Goal: Task Accomplishment & Management: Manage account settings

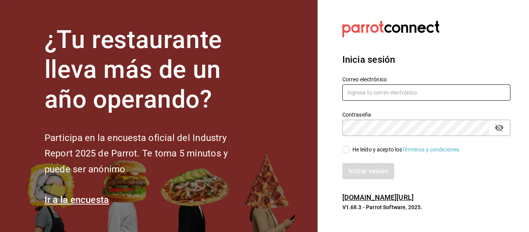
type input "alisarazocamacho@gmail.com"
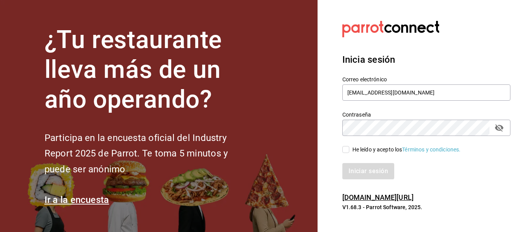
click at [499, 127] on icon "passwordField" at bounding box center [498, 127] width 9 height 9
click at [376, 151] on div "He leído y acepto los Términos y condiciones." at bounding box center [406, 150] width 108 height 8
click at [349, 151] on input "He leído y acepto los Términos y condiciones." at bounding box center [345, 149] width 7 height 7
checkbox input "true"
click at [373, 165] on button "Iniciar sesión" at bounding box center [368, 171] width 53 height 16
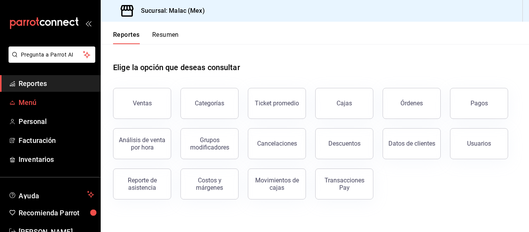
click at [42, 100] on span "Menú" at bounding box center [56, 102] width 75 height 10
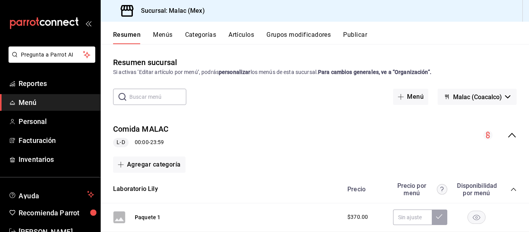
click at [167, 36] on button "Menús" at bounding box center [162, 37] width 19 height 13
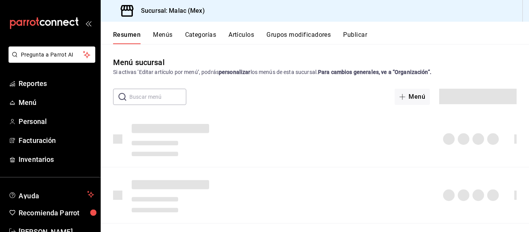
click at [245, 37] on button "Artículos" at bounding box center [241, 37] width 26 height 13
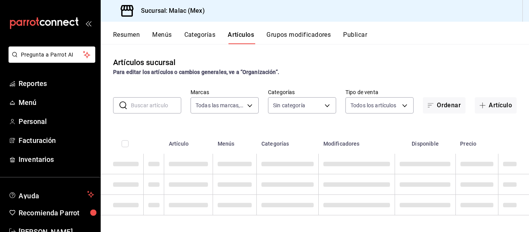
type input "68cda390-11aa-4088-a87d-1ba274343c49"
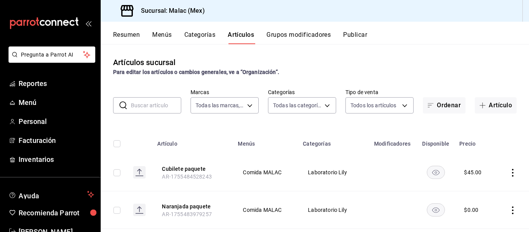
type input "62acb94c-48cc-4ea2-94c5-7a3034cc0356,8a2221b7-f6f0-4abf-9149-9c85b93286dd,c6b4b…"
click at [202, 38] on button "Categorías" at bounding box center [199, 37] width 31 height 13
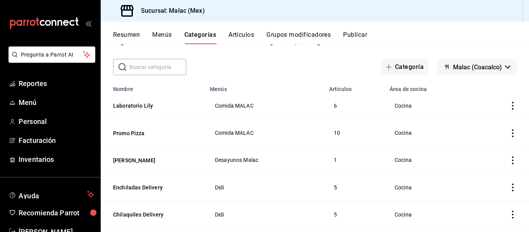
scroll to position [39, 0]
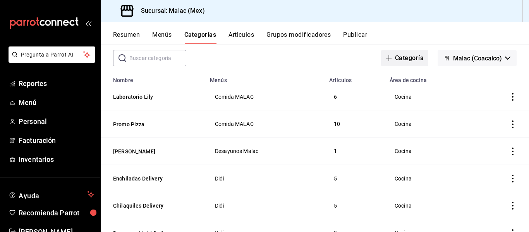
click at [384, 53] on button "Categoría" at bounding box center [404, 58] width 47 height 16
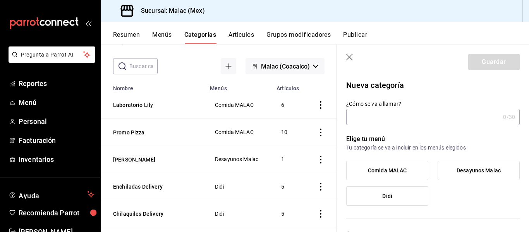
click at [387, 113] on input "¿Cómo se va a llamar?" at bounding box center [423, 116] width 154 height 15
click at [350, 55] on icon "button" at bounding box center [350, 58] width 8 height 8
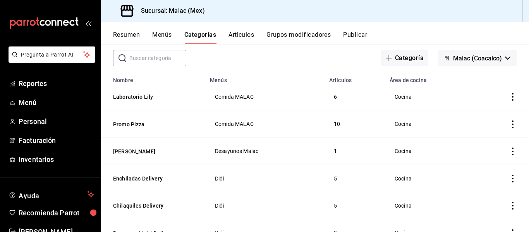
click at [229, 37] on div "Resumen Menús Categorías Artículos Grupos modificadores Publicar" at bounding box center [321, 37] width 416 height 13
click at [232, 38] on button "Artículos" at bounding box center [241, 37] width 26 height 13
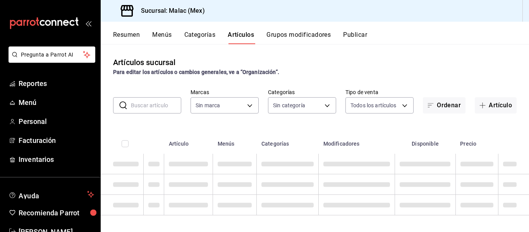
click at [158, 108] on input "text" at bounding box center [156, 105] width 50 height 15
type input "1"
type input "68cda390-11aa-4088-a87d-1ba274343c49"
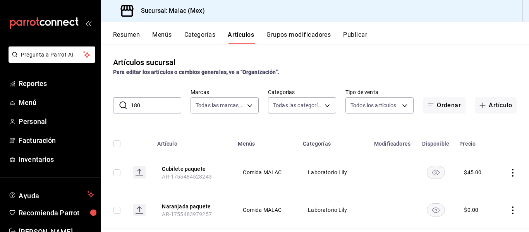
type input "1800"
type input "62acb94c-48cc-4ea2-94c5-7a3034cc0356,8a2221b7-f6f0-4abf-9149-9c85b93286dd,c6b4b…"
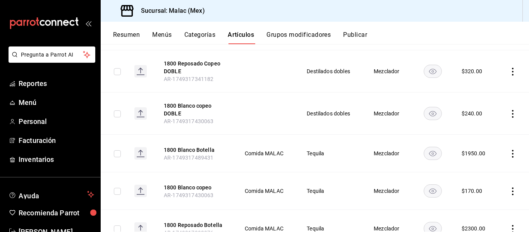
scroll to position [173, 0]
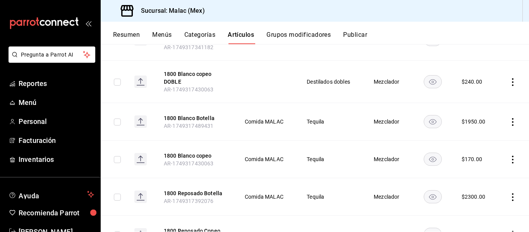
type input "1800"
click at [271, 33] on button "Grupos modificadores" at bounding box center [298, 37] width 64 height 13
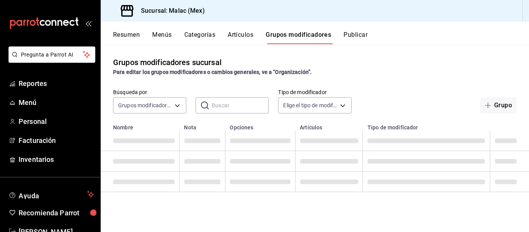
click at [247, 37] on button "Artículos" at bounding box center [241, 37] width 26 height 13
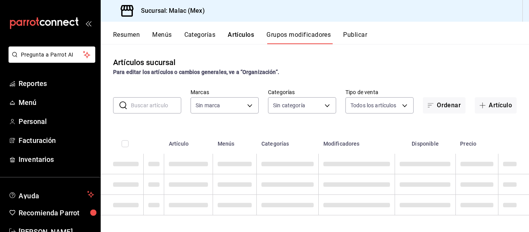
type input "68cda390-11aa-4088-a87d-1ba274343c49"
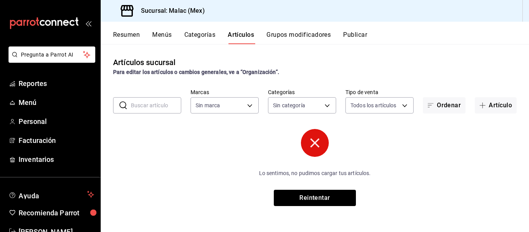
click at [291, 33] on button "Grupos modificadores" at bounding box center [298, 37] width 64 height 13
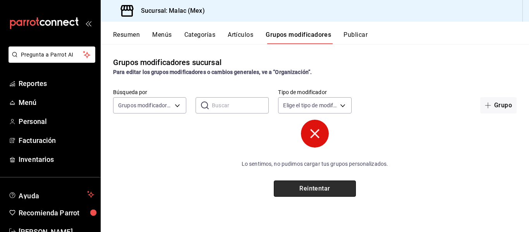
click at [289, 190] on button "Reintentar" at bounding box center [315, 188] width 82 height 16
click at [290, 190] on button "Reintentar" at bounding box center [315, 188] width 82 height 16
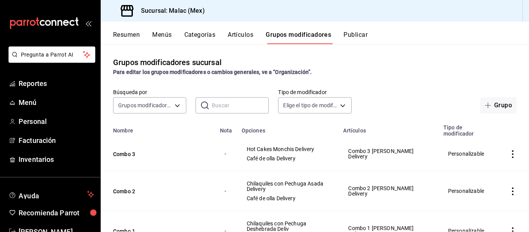
scroll to position [39, 0]
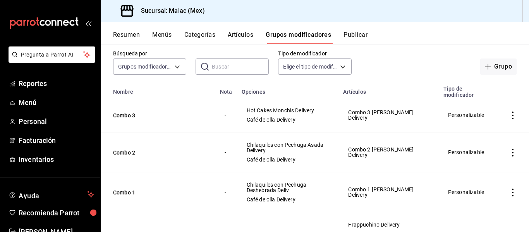
click at [241, 38] on button "Artículos" at bounding box center [241, 37] width 26 height 13
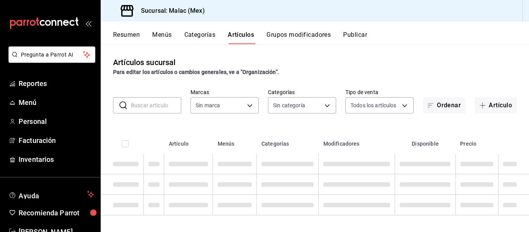
scroll to position [2, 0]
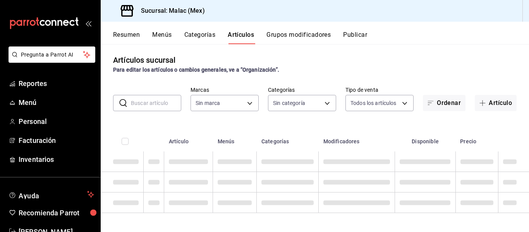
type input "68cda390-11aa-4088-a87d-1ba274343c49"
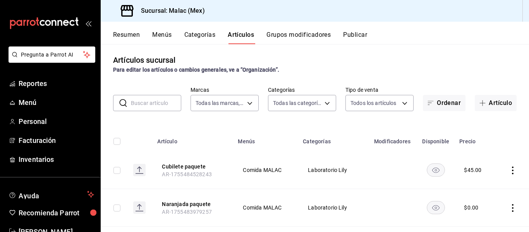
type input "62acb94c-48cc-4ea2-94c5-7a3034cc0356,8a2221b7-f6f0-4abf-9149-9c85b93286dd,c6b4b…"
click at [154, 99] on input "text" at bounding box center [156, 102] width 50 height 15
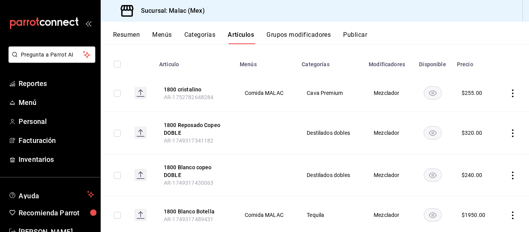
scroll to position [80, 0]
type input "1800"
click at [288, 54] on th "Menús" at bounding box center [266, 61] width 62 height 25
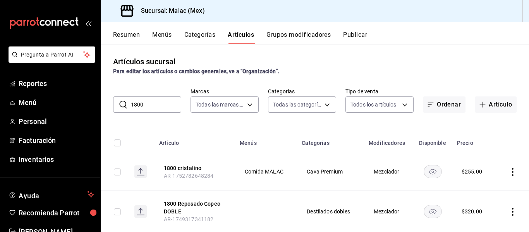
scroll to position [0, 0]
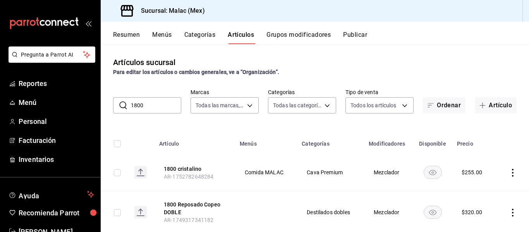
click at [290, 33] on button "Grupos modificadores" at bounding box center [298, 37] width 64 height 13
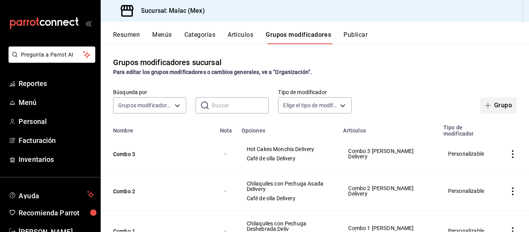
click at [487, 104] on span "button" at bounding box center [489, 105] width 9 height 6
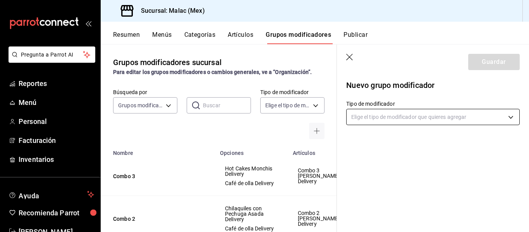
click at [474, 110] on body "Pregunta a Parrot AI Reportes Menú Personal Facturación Inventarios Ayuda Recom…" at bounding box center [264, 116] width 529 height 232
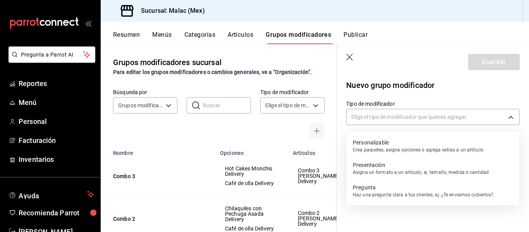
click at [471, 113] on div at bounding box center [264, 116] width 529 height 232
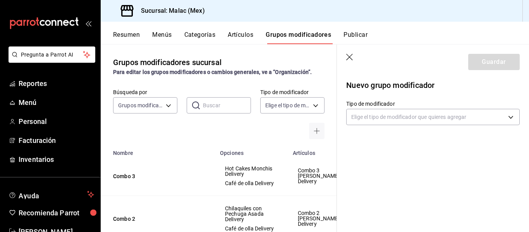
click at [353, 54] on icon "button" at bounding box center [350, 58] width 8 height 8
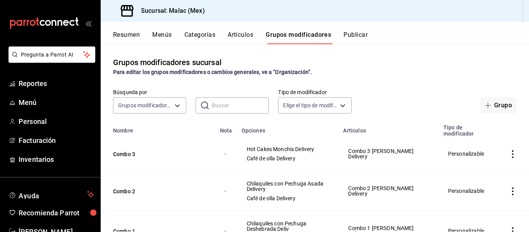
click at [207, 36] on button "Categorías" at bounding box center [199, 37] width 31 height 13
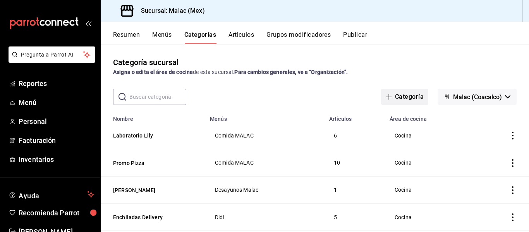
click at [401, 94] on button "Categoría" at bounding box center [404, 97] width 47 height 16
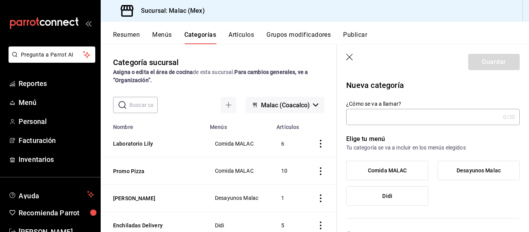
type input "d"
type input "b"
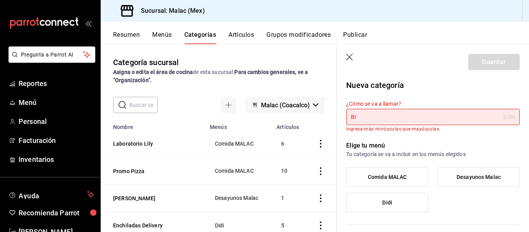
type input "B"
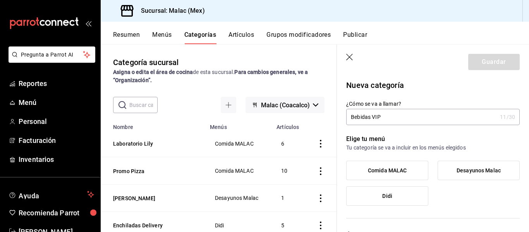
click at [481, 110] on input "Bebidas VIP" at bounding box center [421, 116] width 151 height 15
type input "Bebidas VIP"
click at [479, 98] on div "¿Cómo se va a llamar? Bebidas VIP 11 /30 ¿Cómo se va a llamar?" at bounding box center [428, 108] width 183 height 34
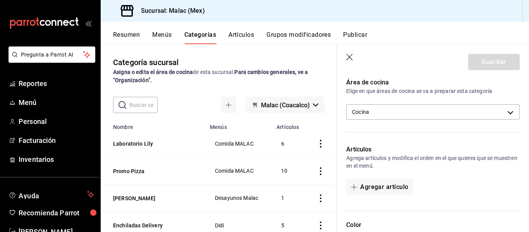
scroll to position [155, 0]
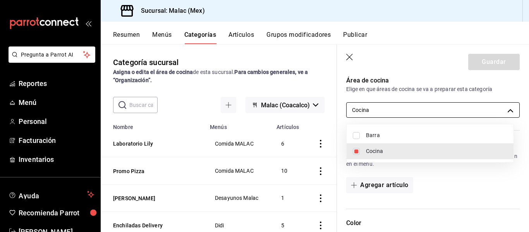
click at [476, 114] on body "Pregunta a Parrot AI Reportes Menú Personal Facturación Inventarios Ayuda Recom…" at bounding box center [264, 116] width 529 height 232
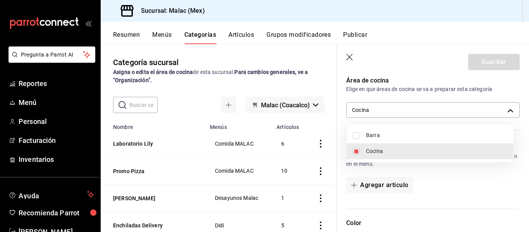
click at [433, 132] on span "Barra" at bounding box center [436, 135] width 141 height 8
type input "13495a6f-bb94-469b-8083-c5683516810f,dfebb260-ea92-48fe-9a7f-a963f6d4e49d"
checkbox input "true"
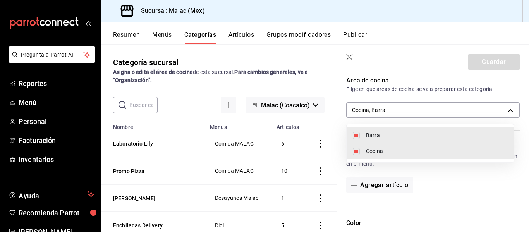
click at [356, 149] on input "checkbox" at bounding box center [356, 151] width 7 height 7
checkbox input "false"
type input "dfebb260-ea92-48fe-9a7f-a963f6d4e49d"
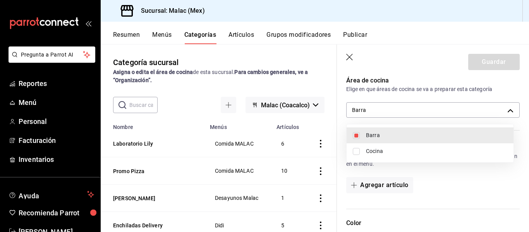
click at [517, 115] on div at bounding box center [264, 116] width 529 height 232
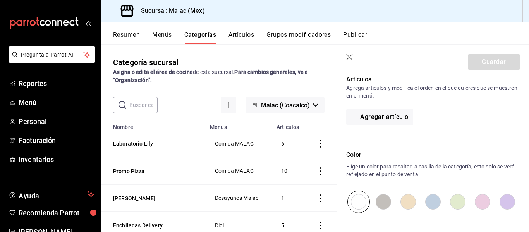
scroll to position [194, 0]
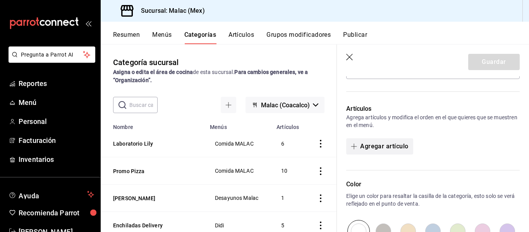
click at [401, 147] on button "Agregar artículo" at bounding box center [379, 146] width 67 height 16
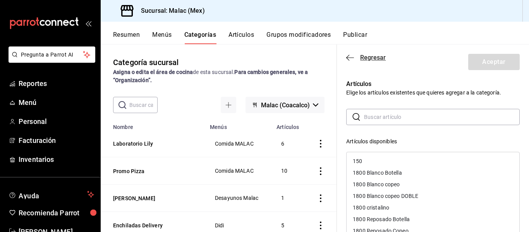
click at [350, 59] on icon "button" at bounding box center [350, 57] width 8 height 7
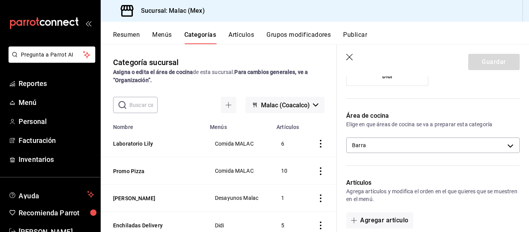
scroll to position [77, 0]
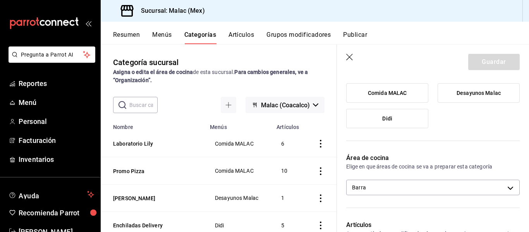
click at [351, 54] on icon "button" at bounding box center [350, 58] width 8 height 8
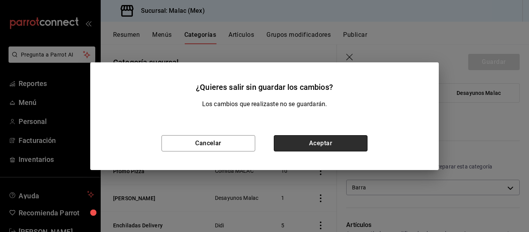
click at [292, 139] on button "Aceptar" at bounding box center [321, 143] width 94 height 16
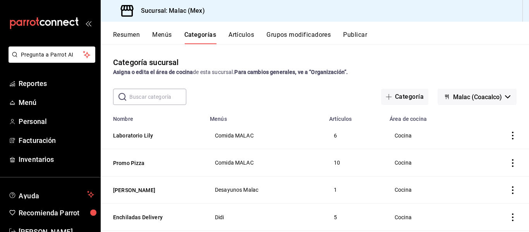
click at [249, 35] on button "Artículos" at bounding box center [241, 37] width 26 height 13
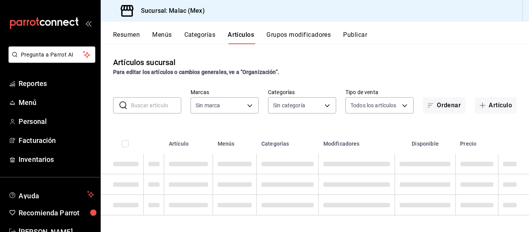
type input "68cda390-11aa-4088-a87d-1ba274343c49"
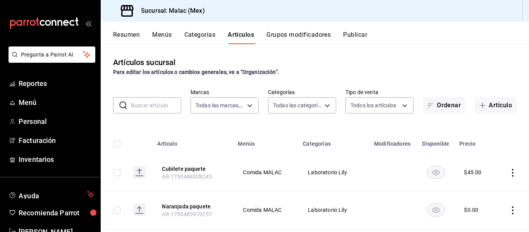
type input "62acb94c-48cc-4ea2-94c5-7a3034cc0356,8a2221b7-f6f0-4abf-9149-9c85b93286dd,c6b4b…"
click at [296, 32] on button "Grupos modificadores" at bounding box center [298, 37] width 64 height 13
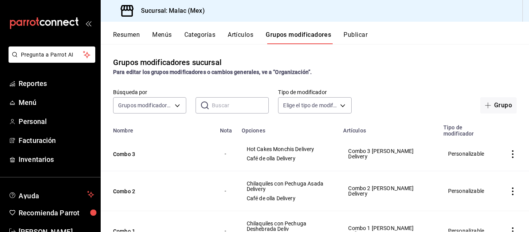
click at [234, 33] on button "Artículos" at bounding box center [241, 37] width 26 height 13
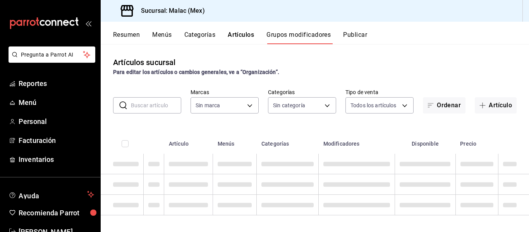
type input "68cda390-11aa-4088-a87d-1ba274343c49"
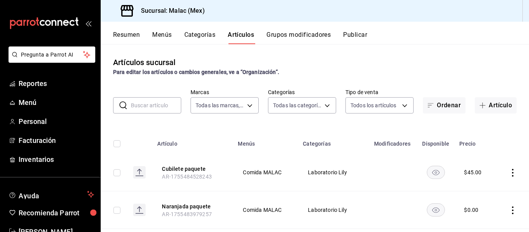
type input "62acb94c-48cc-4ea2-94c5-7a3034cc0356,8a2221b7-f6f0-4abf-9149-9c85b93286dd,c6b4b…"
click at [482, 107] on icon "button" at bounding box center [482, 106] width 0 height 6
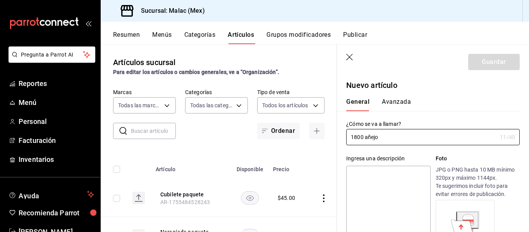
type input "1800 añejo"
click at [429, 97] on div "General Avanzada" at bounding box center [428, 101] width 183 height 20
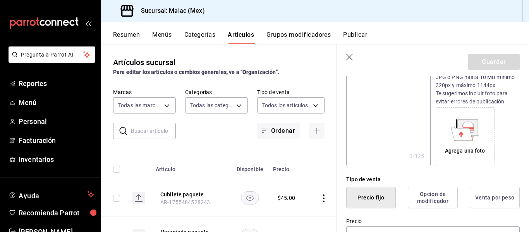
scroll to position [155, 0]
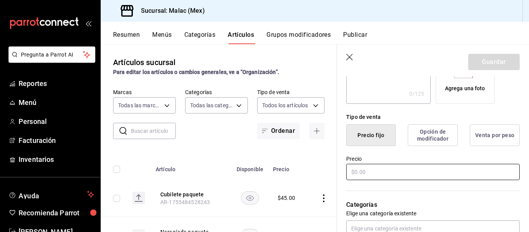
click at [414, 170] on input "text" at bounding box center [432, 172] width 173 height 16
type input "$275.00"
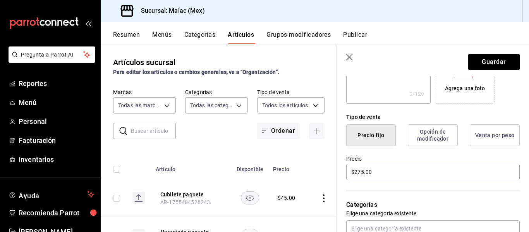
click at [423, 153] on div "Precio $275.00" at bounding box center [428, 163] width 183 height 35
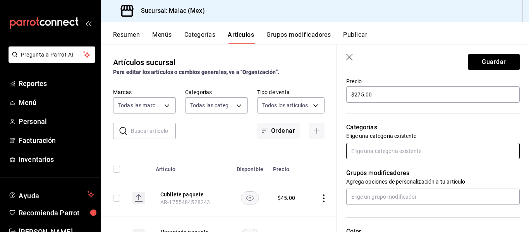
click at [427, 151] on input "text" at bounding box center [432, 151] width 173 height 16
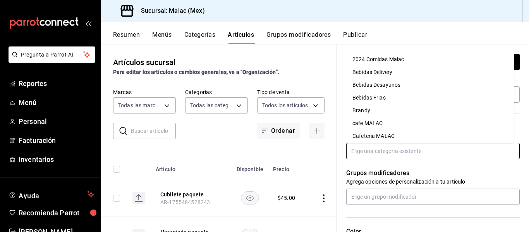
scroll to position [39, 0]
click at [406, 113] on li "Cava" at bounding box center [430, 110] width 168 height 13
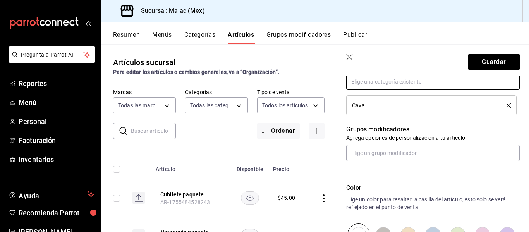
scroll to position [310, 0]
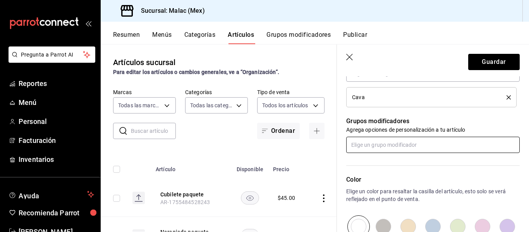
click at [420, 146] on input "text" at bounding box center [432, 145] width 173 height 16
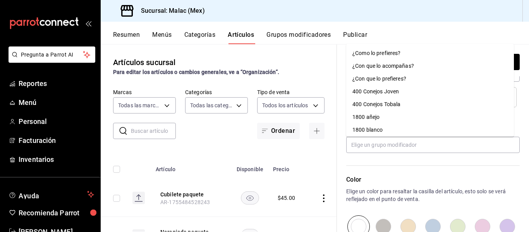
click at [419, 178] on p "Color" at bounding box center [432, 179] width 173 height 9
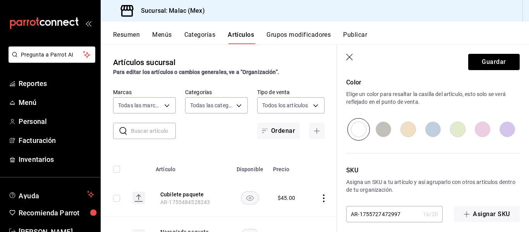
scroll to position [413, 0]
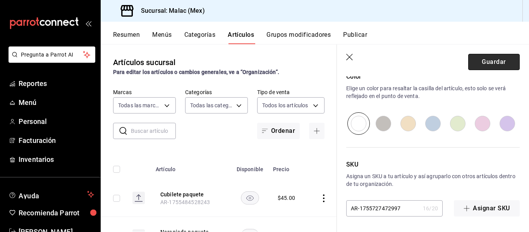
click at [482, 69] on button "Guardar" at bounding box center [493, 62] width 51 height 16
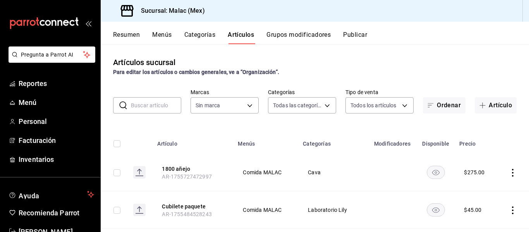
type input "62acb94c-48cc-4ea2-94c5-7a3034cc0356,8a2221b7-f6f0-4abf-9149-9c85b93286dd,c6b4b…"
type input "68cda390-11aa-4088-a87d-1ba274343c49"
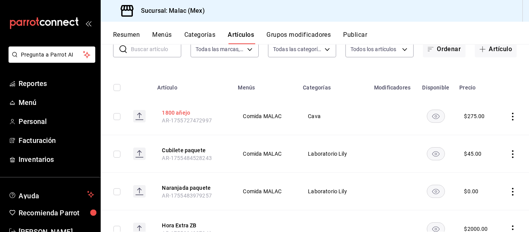
scroll to position [77, 0]
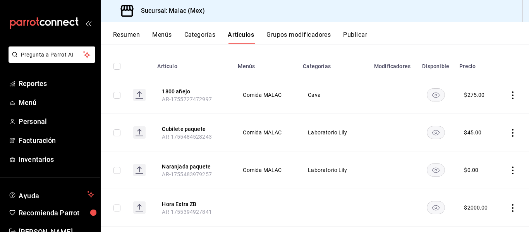
drag, startPoint x: 177, startPoint y: 93, endPoint x: 199, endPoint y: 85, distance: 22.5
click at [177, 93] on button "1800 añejo" at bounding box center [193, 91] width 62 height 8
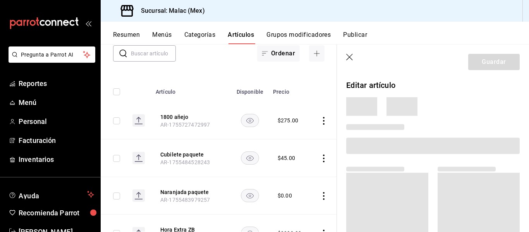
click at [353, 58] on icon "button" at bounding box center [350, 58] width 8 height 8
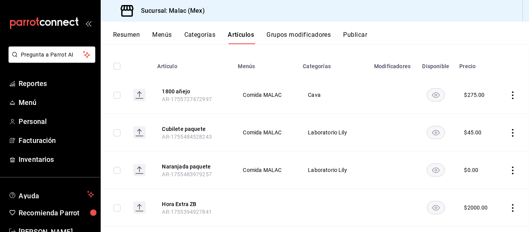
scroll to position [52, 0]
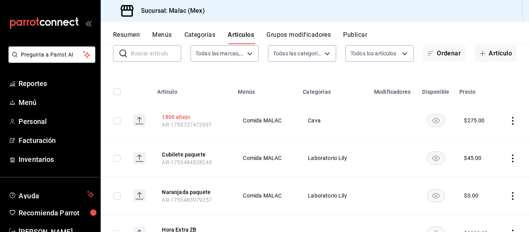
click at [187, 118] on button "1800 añejo" at bounding box center [193, 117] width 62 height 8
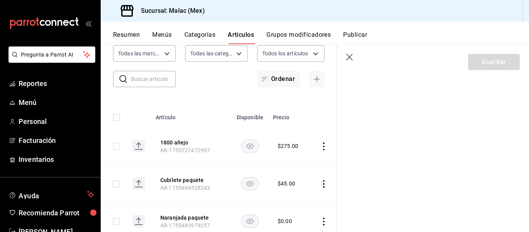
click at [346, 54] on icon "button" at bounding box center [349, 57] width 7 height 7
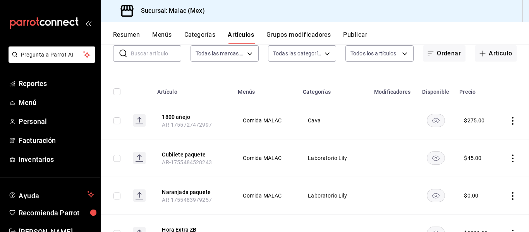
scroll to position [26, 0]
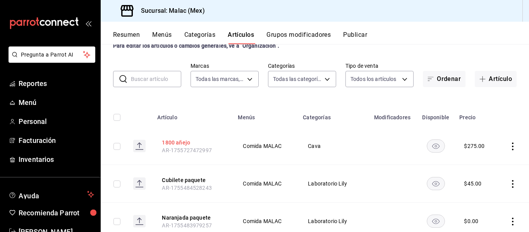
click at [173, 140] on button "1800 añejo" at bounding box center [193, 143] width 62 height 8
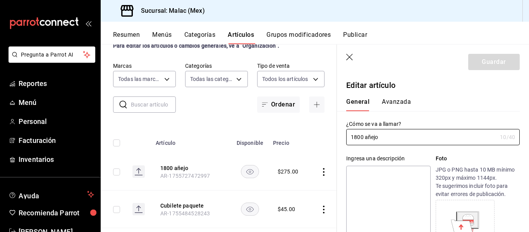
type input "$275.00"
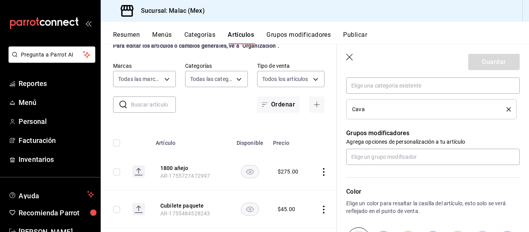
scroll to position [310, 0]
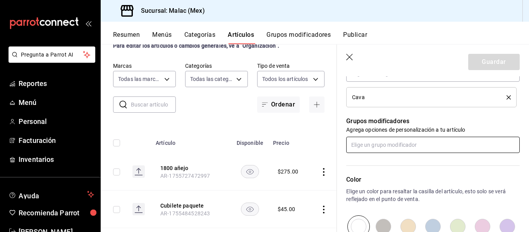
click at [422, 144] on input "text" at bounding box center [432, 145] width 173 height 16
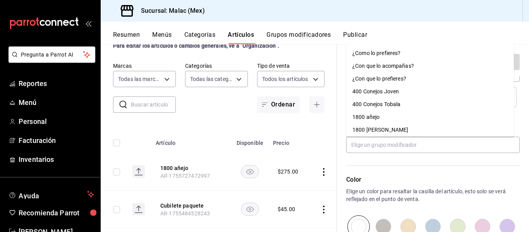
click at [422, 173] on div "Color Elige un color para resaltar la casilla del artículo, esto solo se verá r…" at bounding box center [428, 195] width 183 height 85
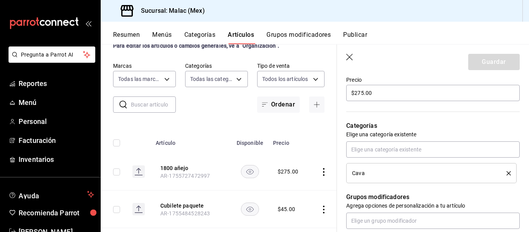
scroll to position [232, 0]
click at [501, 173] on button "delete" at bounding box center [506, 175] width 10 height 4
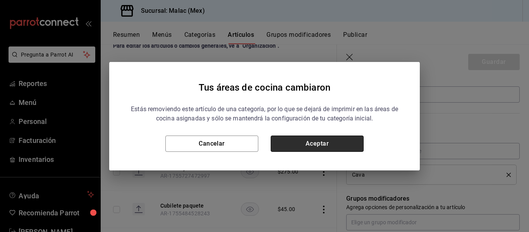
click at [329, 141] on button "Aceptar" at bounding box center [317, 143] width 93 height 16
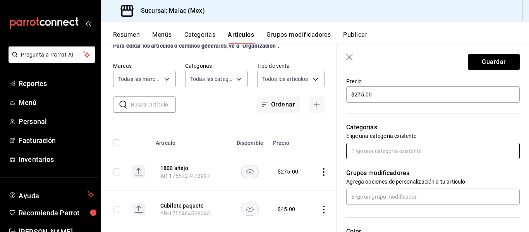
click at [386, 150] on input "text" at bounding box center [432, 151] width 173 height 16
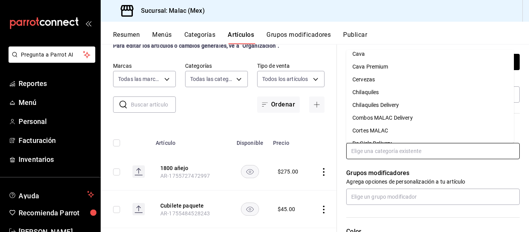
scroll to position [44, 0]
click at [386, 114] on li "Cava Premium" at bounding box center [430, 117] width 168 height 13
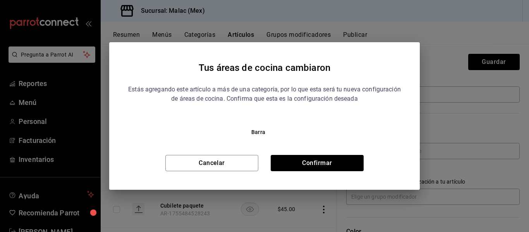
drag, startPoint x: 309, startPoint y: 136, endPoint x: 310, endPoint y: 141, distance: 4.7
click at [309, 136] on div "Estás agregando este artículo a más de una categoría, por lo que esta será tu n…" at bounding box center [264, 125] width 273 height 93
click at [314, 158] on button "Confirmar" at bounding box center [317, 163] width 93 height 16
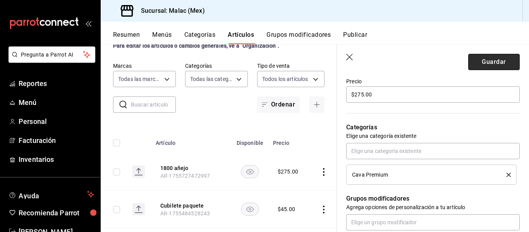
click at [485, 64] on button "Guardar" at bounding box center [493, 62] width 51 height 16
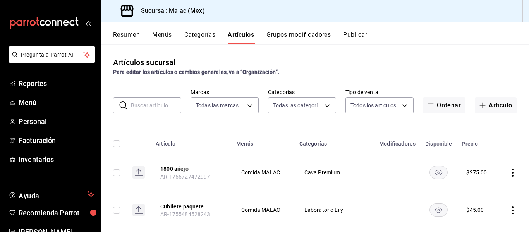
drag, startPoint x: 173, startPoint y: 168, endPoint x: 415, endPoint y: 152, distance: 242.8
click at [173, 168] on button "1800 añejo" at bounding box center [191, 169] width 62 height 8
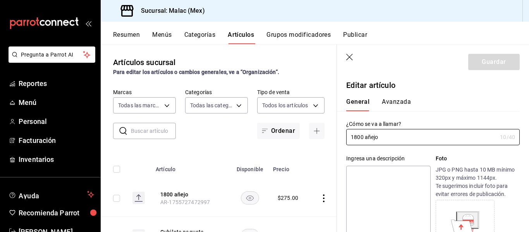
type input "$275.00"
click at [390, 100] on button "Avanzada" at bounding box center [396, 104] width 29 height 13
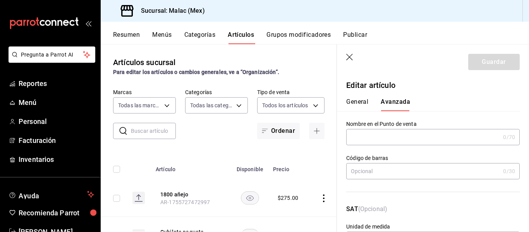
click at [350, 58] on icon "button" at bounding box center [349, 57] width 7 height 7
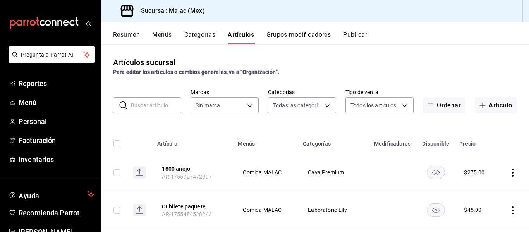
type input "62acb94c-48cc-4ea2-94c5-7a3034cc0356,8a2221b7-f6f0-4abf-9149-9c85b93286dd,c6b4b…"
type input "68cda390-11aa-4088-a87d-1ba274343c49"
type input "62acb94c-48cc-4ea2-94c5-7a3034cc0356,8a2221b7-f6f0-4abf-9149-9c85b93286dd,c6b4b…"
type input "68cda390-11aa-4088-a87d-1ba274343c49"
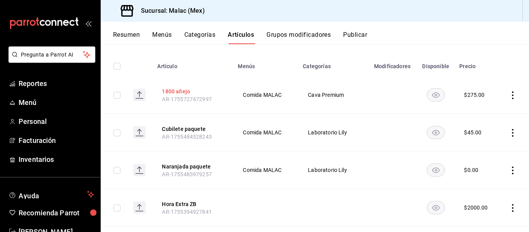
click at [183, 91] on button "1800 añejo" at bounding box center [193, 91] width 62 height 8
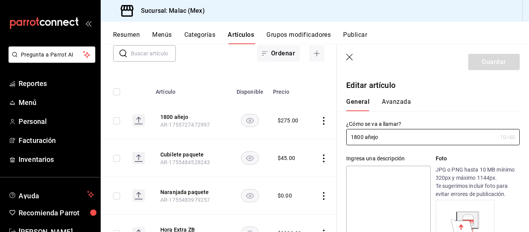
type input "$275.00"
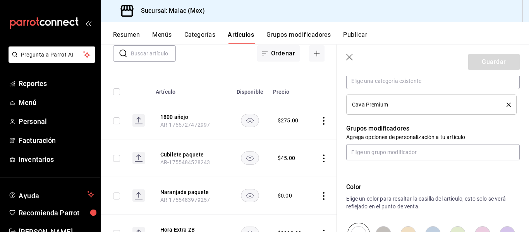
scroll to position [310, 0]
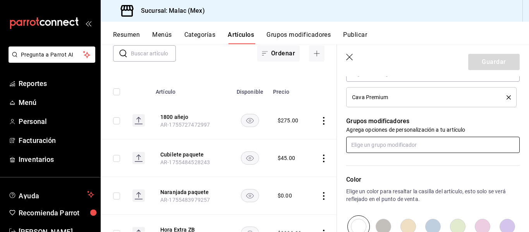
click at [452, 152] on input "text" at bounding box center [432, 145] width 173 height 16
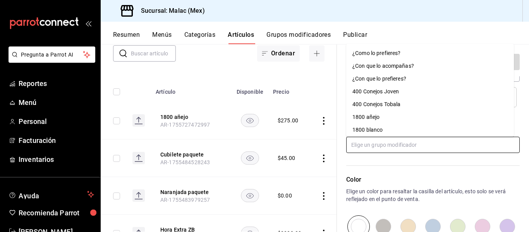
click at [394, 118] on li "1800 añejo" at bounding box center [430, 117] width 168 height 13
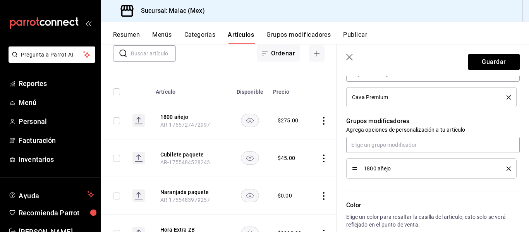
click at [501, 170] on button "delete" at bounding box center [506, 168] width 10 height 4
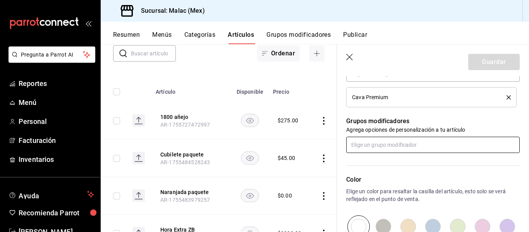
click at [439, 146] on input "text" at bounding box center [432, 145] width 173 height 16
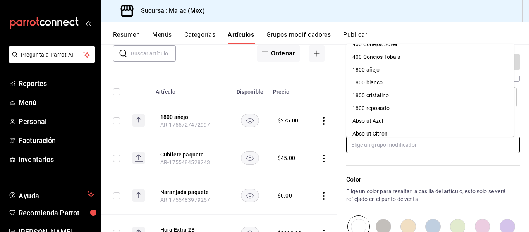
scroll to position [0, 0]
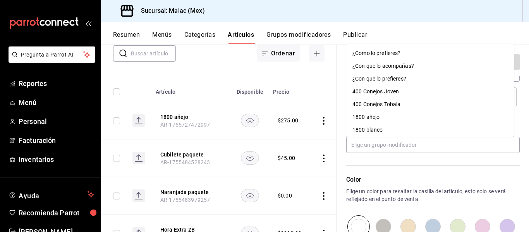
click at [457, 167] on div "Color Elige un color para resaltar la casilla del artículo, esto solo se verá r…" at bounding box center [428, 195] width 183 height 85
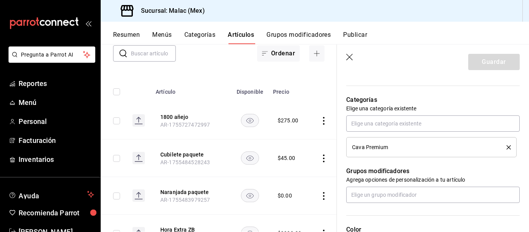
scroll to position [258, 0]
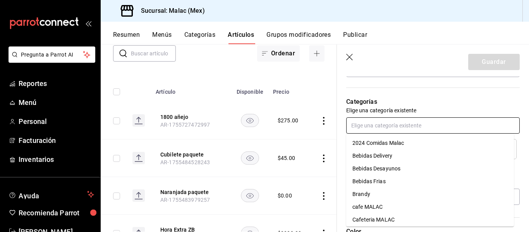
click at [489, 127] on input "text" at bounding box center [432, 125] width 173 height 16
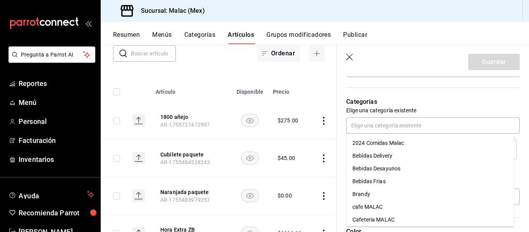
click at [478, 100] on p "Categorías" at bounding box center [432, 101] width 173 height 9
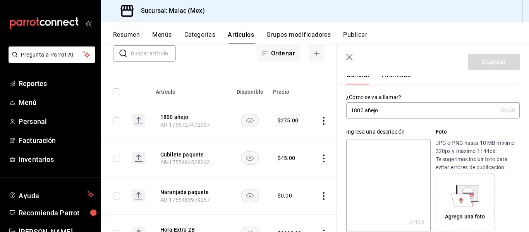
scroll to position [0, 0]
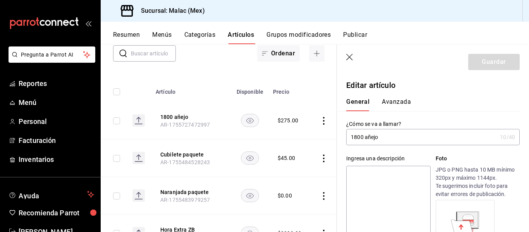
click at [393, 103] on button "Avanzada" at bounding box center [396, 104] width 29 height 13
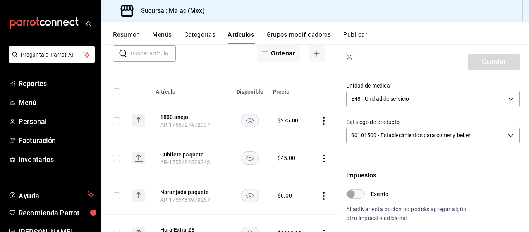
scroll to position [44, 0]
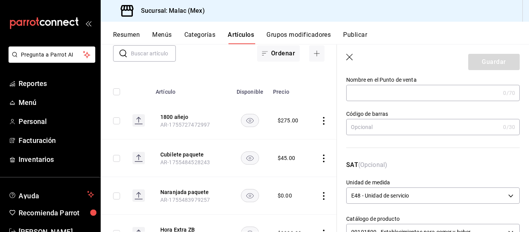
click at [351, 57] on icon "button" at bounding box center [350, 58] width 8 height 8
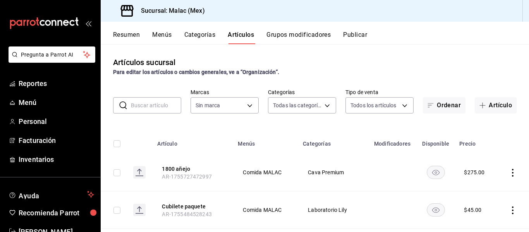
type input "62acb94c-48cc-4ea2-94c5-7a3034cc0356,8a2221b7-f6f0-4abf-9149-9c85b93286dd,c6b4b…"
type input "68cda390-11aa-4088-a87d-1ba274343c49"
type input "62acb94c-48cc-4ea2-94c5-7a3034cc0356,8a2221b7-f6f0-4abf-9149-9c85b93286dd,c6b4b…"
type input "68cda390-11aa-4088-a87d-1ba274343c49"
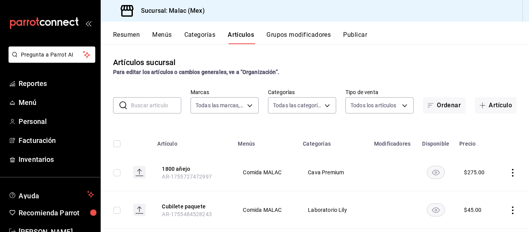
scroll to position [39, 0]
type input "62acb94c-48cc-4ea2-94c5-7a3034cc0356,8a2221b7-f6f0-4abf-9149-9c85b93286dd,c6b4b…"
type input "68cda390-11aa-4088-a87d-1ba274343c49"
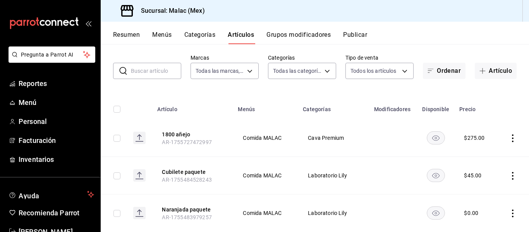
scroll to position [39, 0]
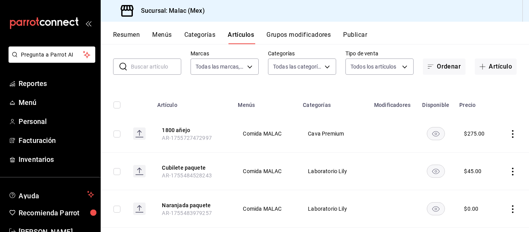
click at [429, 131] on rect "availability-product" at bounding box center [436, 133] width 18 height 13
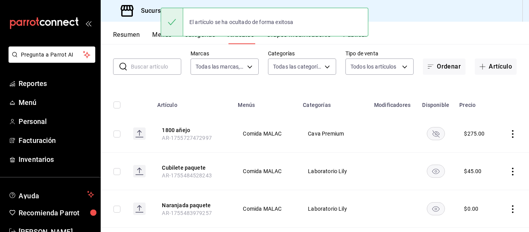
click at [429, 134] on rect "availability-product" at bounding box center [436, 133] width 18 height 13
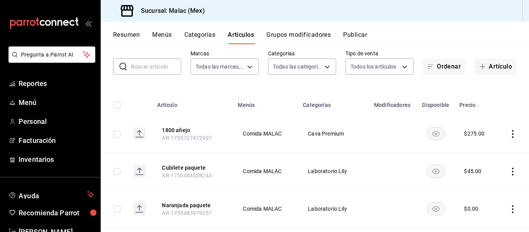
click at [189, 129] on button "1800 añejo" at bounding box center [193, 130] width 62 height 8
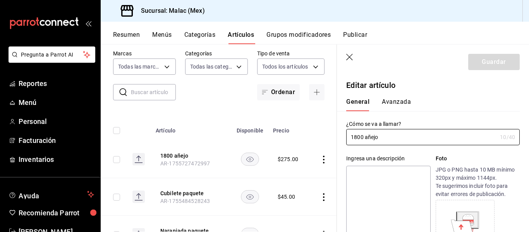
type input "$275.00"
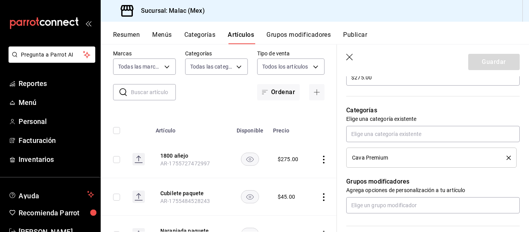
scroll to position [271, 0]
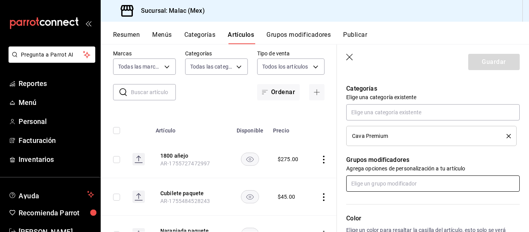
click at [442, 179] on input "text" at bounding box center [432, 183] width 173 height 16
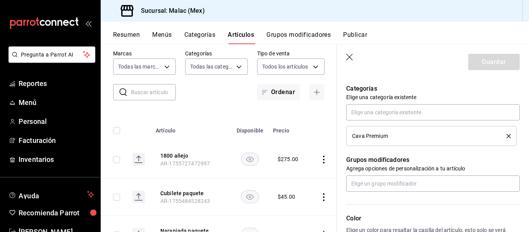
click at [390, 54] on header "Guardar" at bounding box center [433, 61] width 192 height 32
click at [351, 57] on icon "button" at bounding box center [350, 58] width 8 height 8
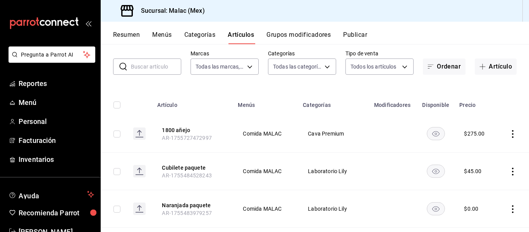
click at [321, 37] on button "Grupos modificadores" at bounding box center [298, 37] width 64 height 13
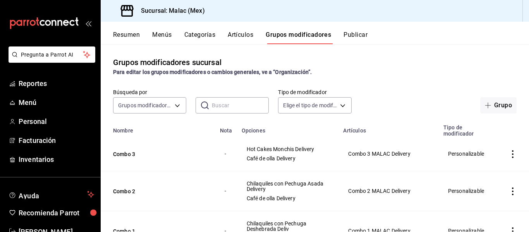
click at [196, 34] on button "Categorías" at bounding box center [199, 37] width 31 height 13
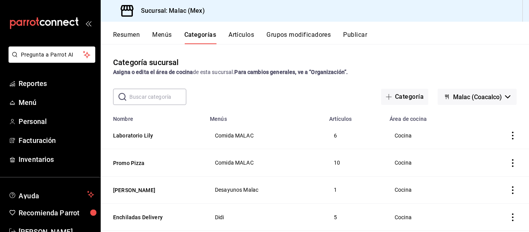
click at [177, 101] on input "text" at bounding box center [157, 96] width 57 height 15
click at [298, 35] on button "Grupos modificadores" at bounding box center [298, 37] width 64 height 13
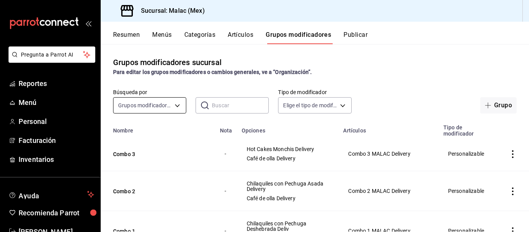
click at [176, 103] on body "Pregunta a Parrot AI Reportes Menú Personal Facturación Inventarios Ayuda Recom…" at bounding box center [264, 116] width 529 height 232
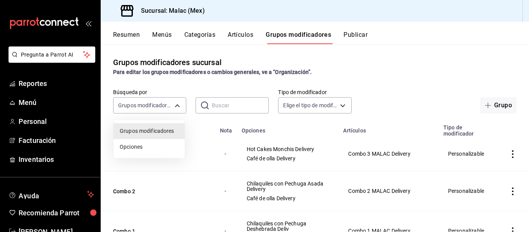
click at [224, 102] on div at bounding box center [264, 116] width 529 height 232
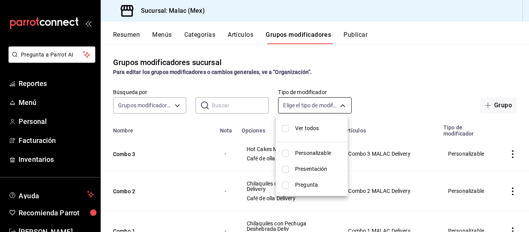
click at [339, 105] on body "Pregunta a Parrot AI Reportes Menú Personal Facturación Inventarios Ayuda Recom…" at bounding box center [264, 116] width 529 height 232
click at [340, 70] on div at bounding box center [264, 116] width 529 height 232
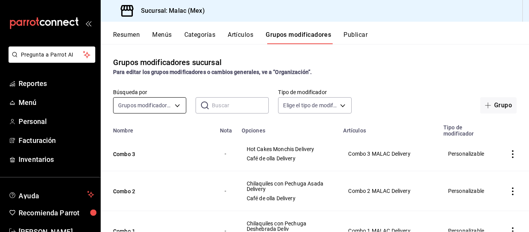
click at [166, 103] on body "Pregunta a Parrot AI Reportes Menú Personal Facturación Inventarios Ayuda Recom…" at bounding box center [264, 116] width 529 height 232
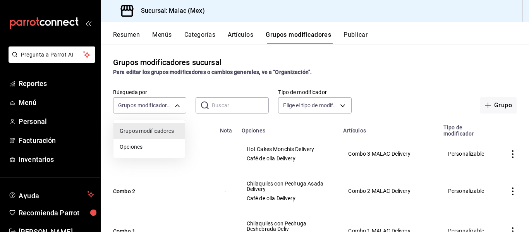
click at [187, 86] on div at bounding box center [264, 116] width 529 height 232
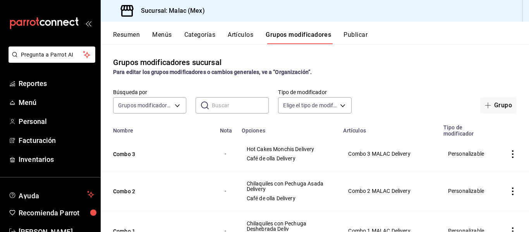
click at [190, 118] on div "Grupos modificadores sucursal Para editar los grupos modificadores o cambios ge…" at bounding box center [315, 137] width 428 height 187
click at [215, 108] on input "text" at bounding box center [240, 105] width 57 height 15
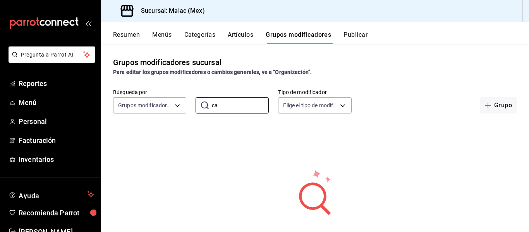
type input "c"
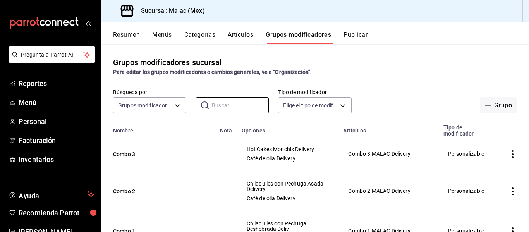
click at [247, 35] on button "Artículos" at bounding box center [241, 37] width 26 height 13
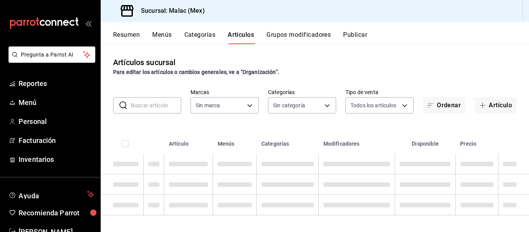
type input "68cda390-11aa-4088-a87d-1ba274343c49"
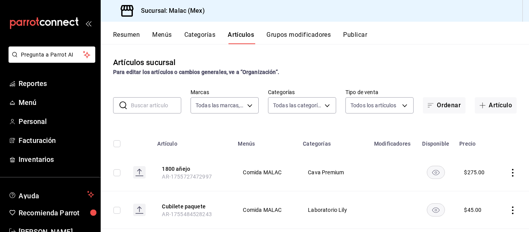
type input "62acb94c-48cc-4ea2-94c5-7a3034cc0356,8a2221b7-f6f0-4abf-9149-9c85b93286dd,c6b4b…"
click at [176, 166] on button "1800 añejo" at bounding box center [191, 169] width 62 height 8
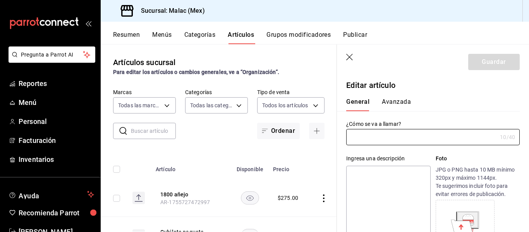
type input "1800 añejo"
type input "AR-1755727472997"
type input "$275.00"
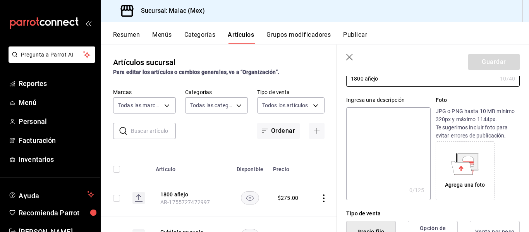
scroll to position [116, 0]
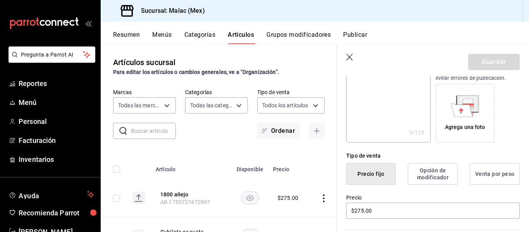
click at [428, 177] on button "Opción de modificador" at bounding box center [433, 174] width 50 height 22
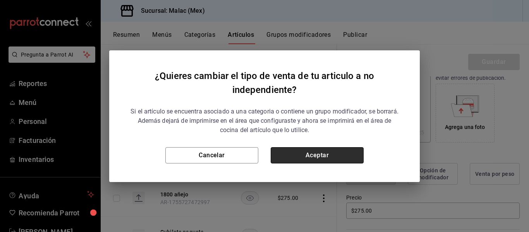
click at [337, 156] on button "Aceptar" at bounding box center [317, 155] width 93 height 16
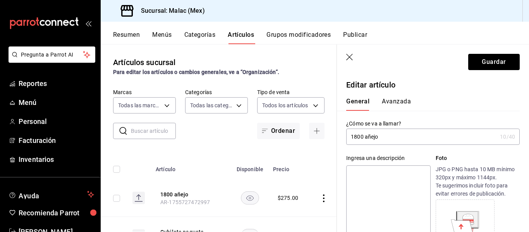
scroll to position [0, 0]
click at [390, 98] on button "Avanzada" at bounding box center [396, 104] width 29 height 13
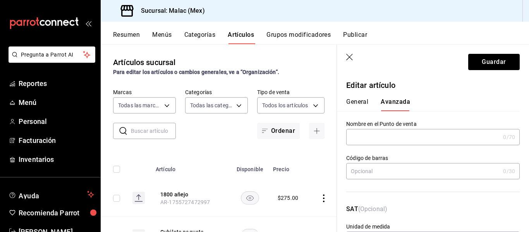
click at [371, 135] on input "text" at bounding box center [423, 136] width 154 height 15
click at [362, 101] on button "General" at bounding box center [357, 104] width 22 height 13
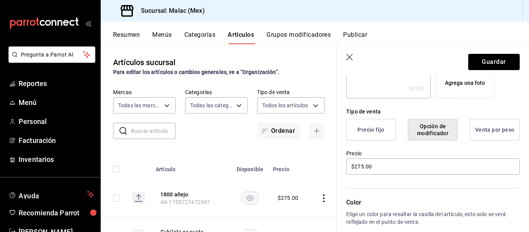
scroll to position [116, 0]
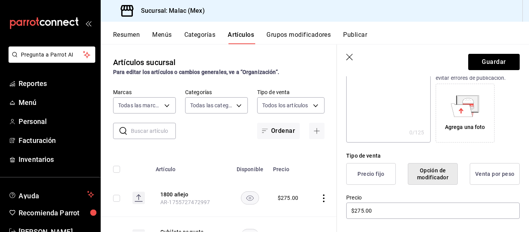
click at [369, 169] on button "Precio fijo" at bounding box center [371, 174] width 50 height 22
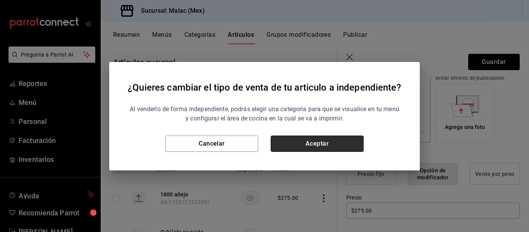
click at [357, 143] on button "Aceptar" at bounding box center [317, 143] width 93 height 16
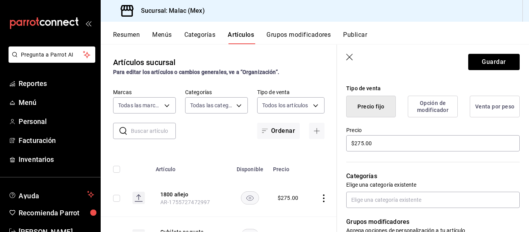
scroll to position [232, 0]
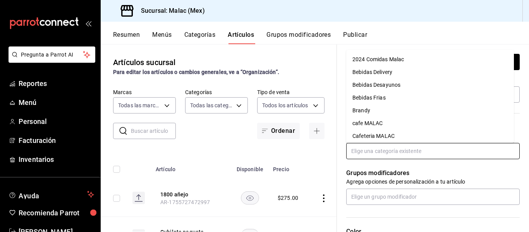
click at [403, 152] on input "text" at bounding box center [432, 151] width 173 height 16
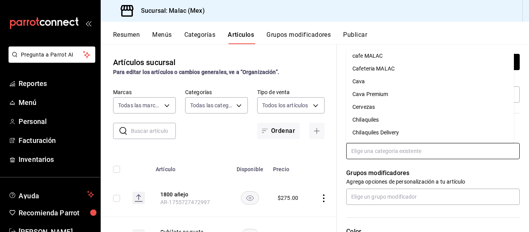
scroll to position [77, 0]
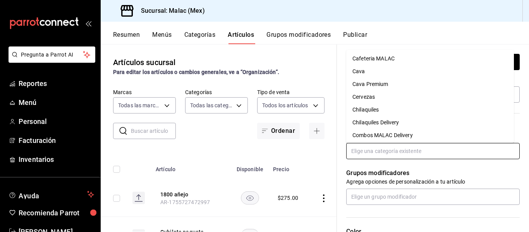
click at [386, 82] on li "Cava Premium" at bounding box center [430, 84] width 168 height 13
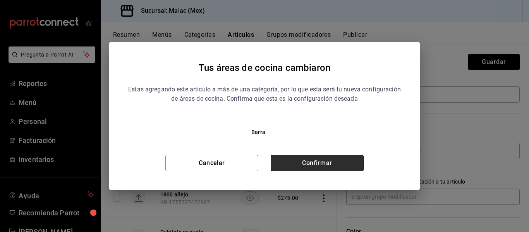
click at [356, 163] on button "Confirmar" at bounding box center [317, 163] width 93 height 16
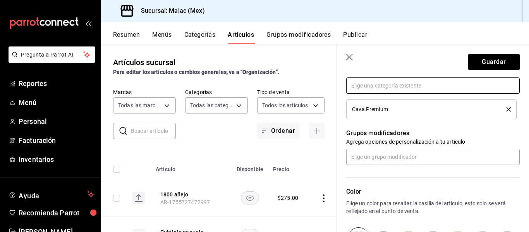
scroll to position [310, 0]
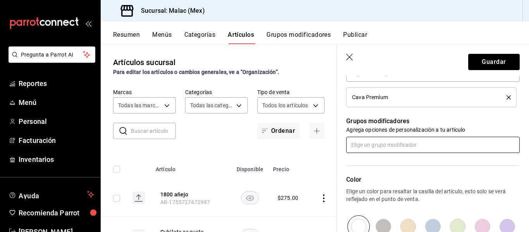
click at [432, 147] on input "text" at bounding box center [432, 145] width 173 height 16
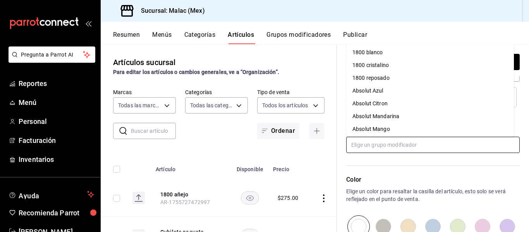
scroll to position [116, 0]
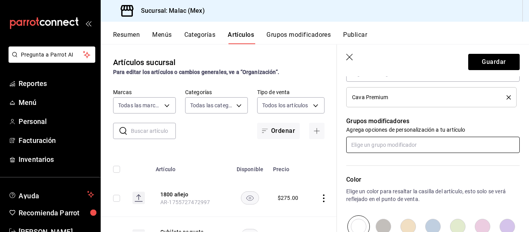
click at [404, 144] on input "text" at bounding box center [432, 145] width 173 height 16
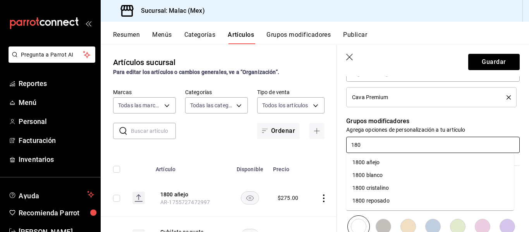
type input "1800"
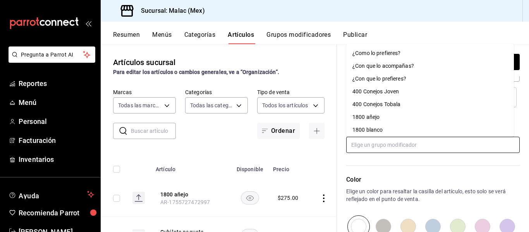
click at [389, 117] on li "1800 añejo" at bounding box center [430, 117] width 168 height 13
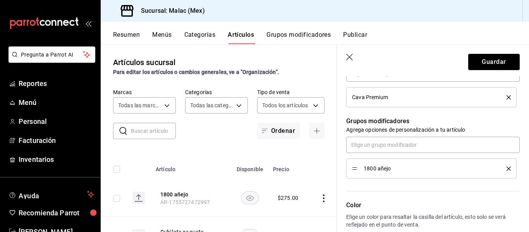
click at [500, 70] on header "Guardar" at bounding box center [433, 61] width 192 height 32
click at [494, 64] on button "Guardar" at bounding box center [493, 62] width 51 height 16
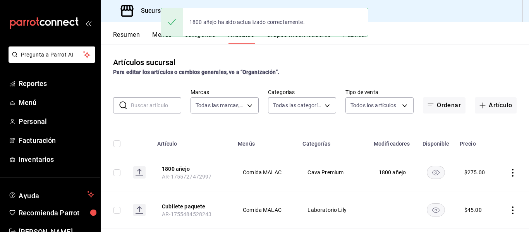
scroll to position [39, 0]
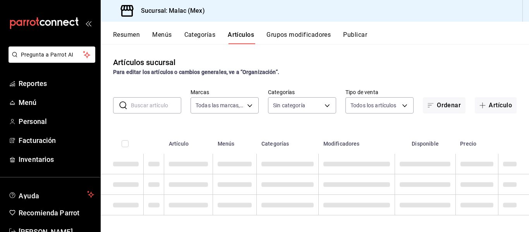
type input "68cda390-11aa-4088-a87d-1ba274343c49"
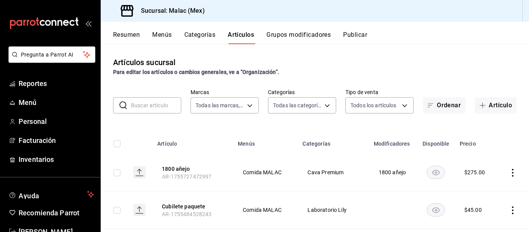
type input "62acb94c-48cc-4ea2-94c5-7a3034cc0356,8a2221b7-f6f0-4abf-9149-9c85b93286dd,c6b4b…"
